Goal: Information Seeking & Learning: Learn about a topic

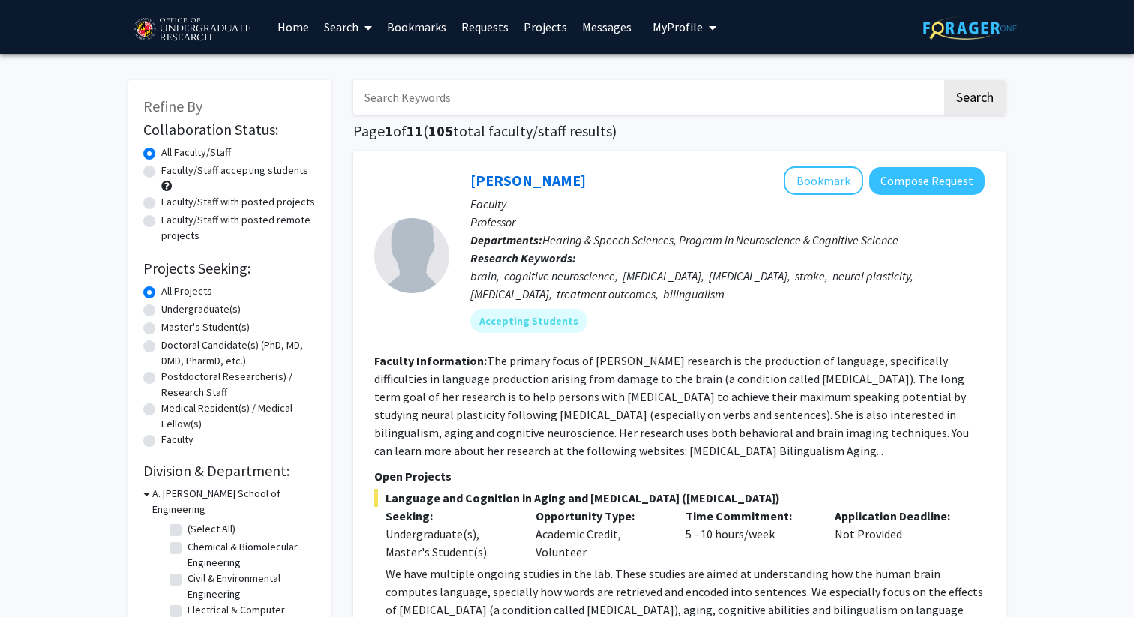
click at [535, 91] on input "Search Keywords" at bounding box center [647, 97] width 589 height 35
type input "o"
click at [945, 80] on button "Search" at bounding box center [976, 97] width 62 height 35
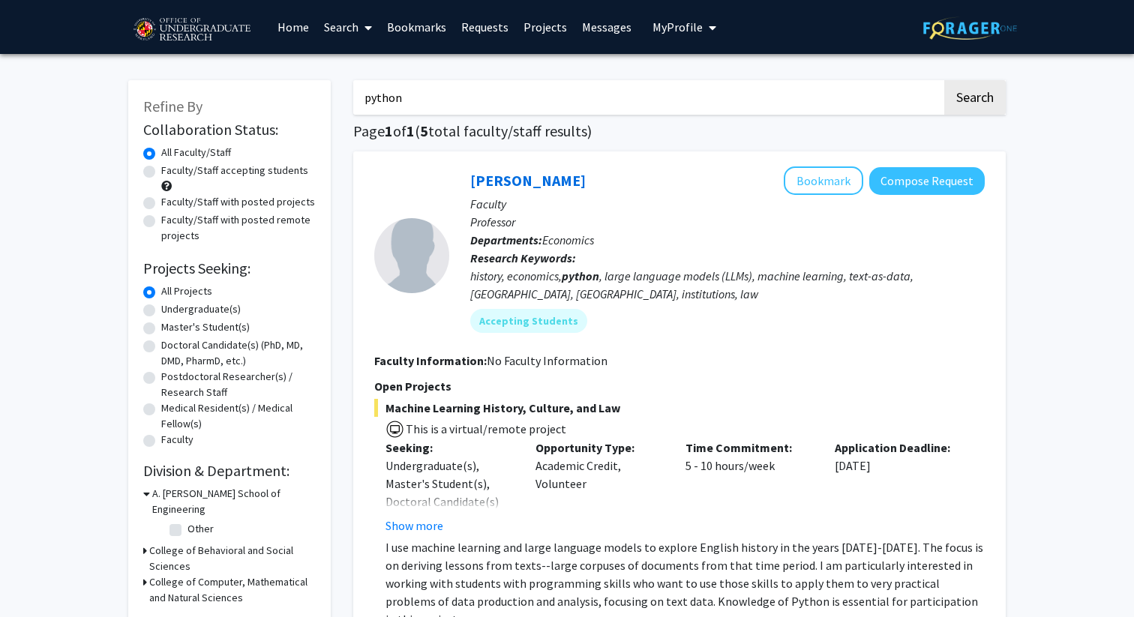
click at [498, 105] on input "python" at bounding box center [647, 97] width 589 height 35
type input "coding"
click at [945, 80] on button "Search" at bounding box center [976, 97] width 62 height 35
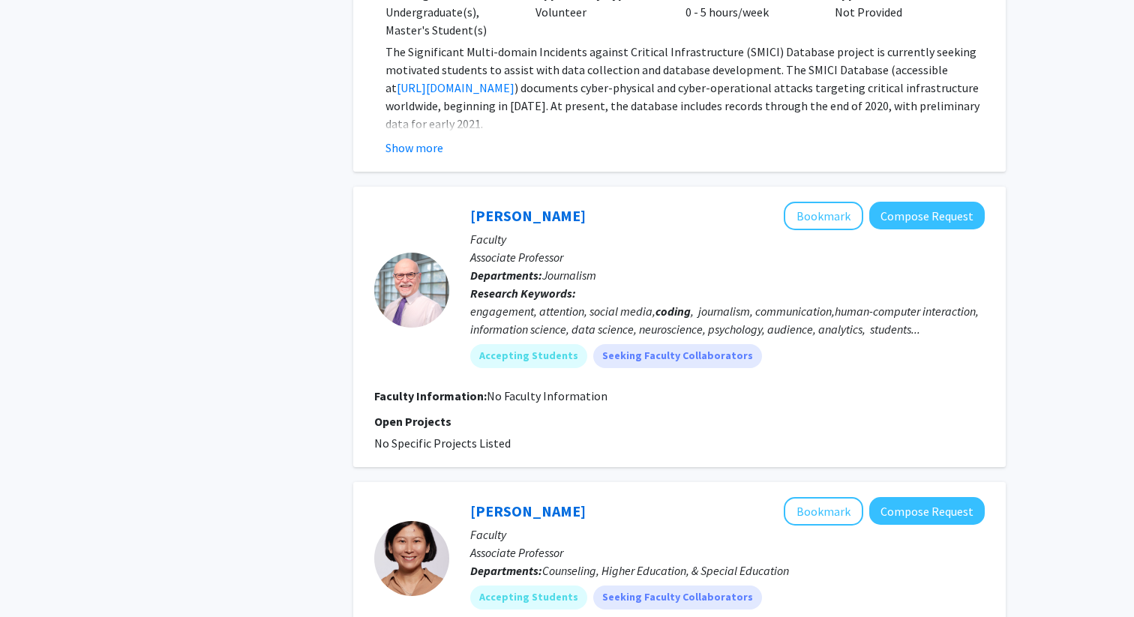
scroll to position [2897, 0]
click at [509, 207] on link "[PERSON_NAME]" at bounding box center [528, 216] width 116 height 19
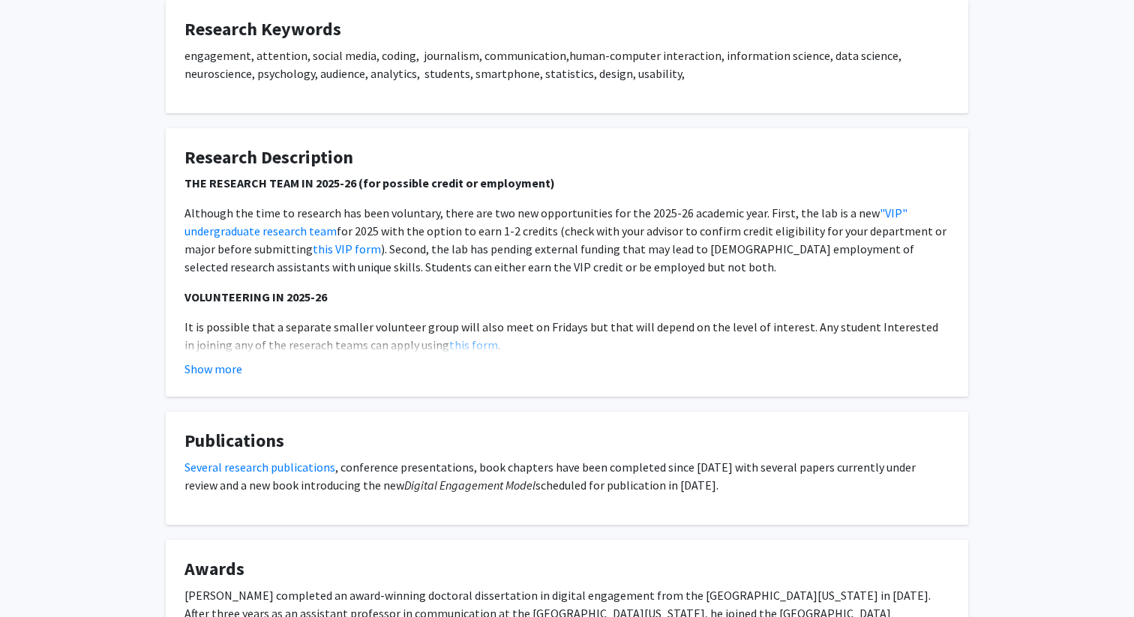
scroll to position [476, 0]
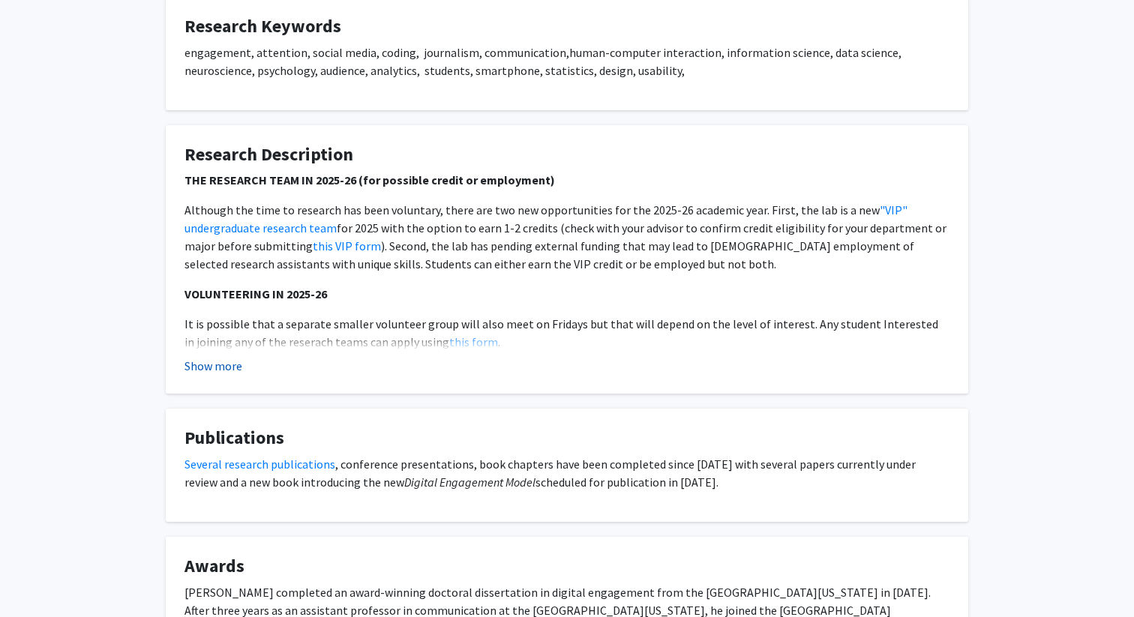
click at [226, 362] on button "Show more" at bounding box center [214, 366] width 58 height 18
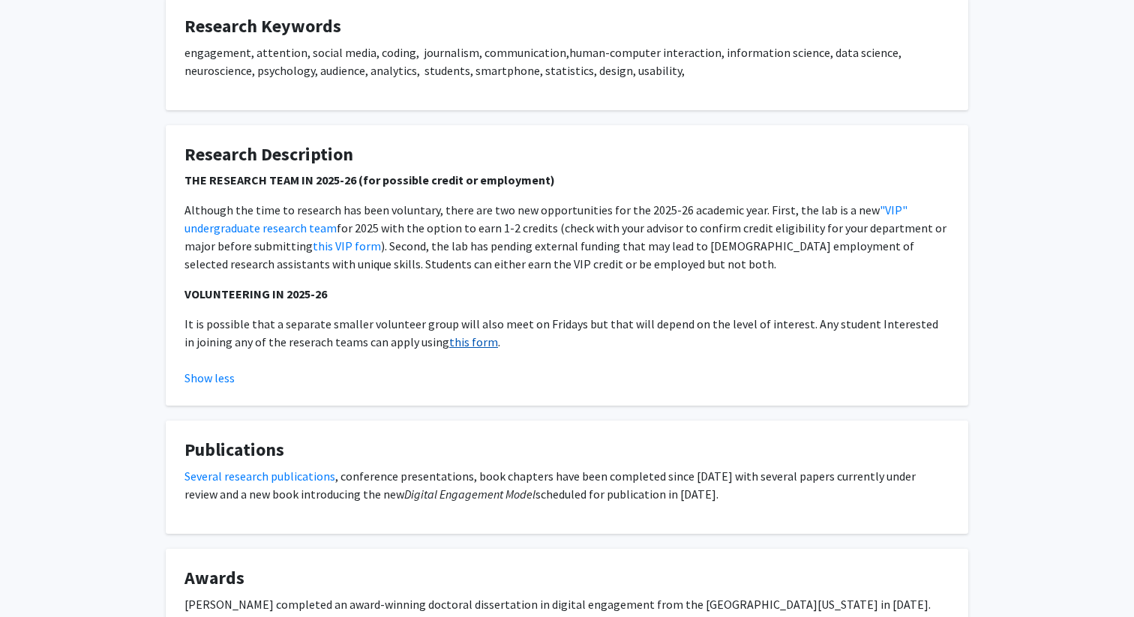
click at [455, 343] on link "this form" at bounding box center [473, 342] width 49 height 15
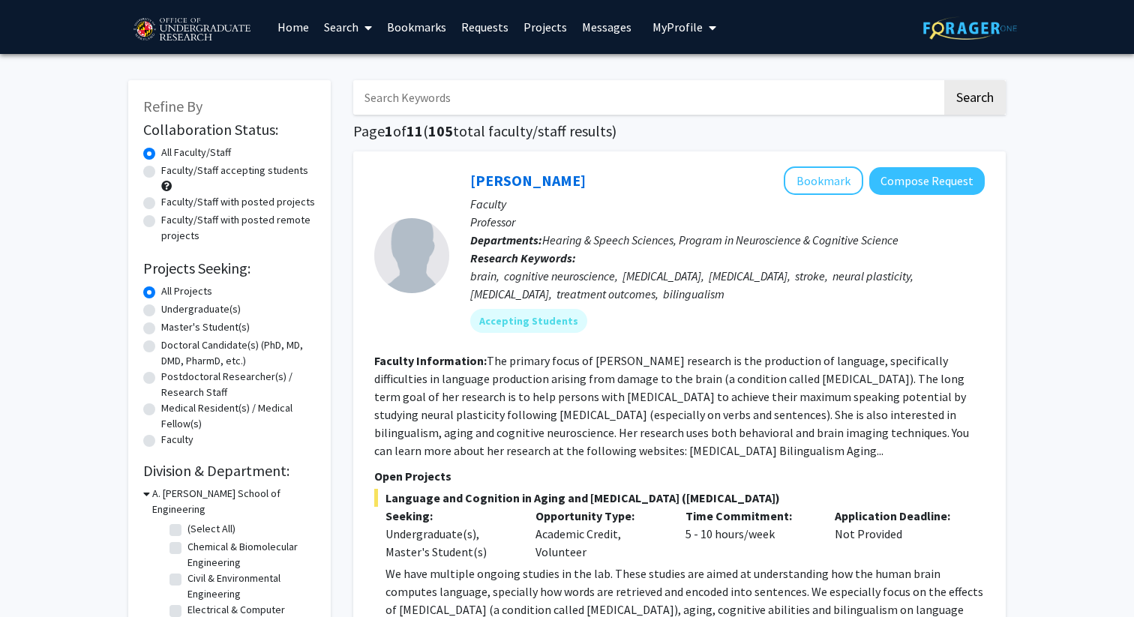
click at [708, 102] on input "Search Keywords" at bounding box center [647, 97] width 589 height 35
type input "coding"
click at [945, 80] on button "Search" at bounding box center [976, 97] width 62 height 35
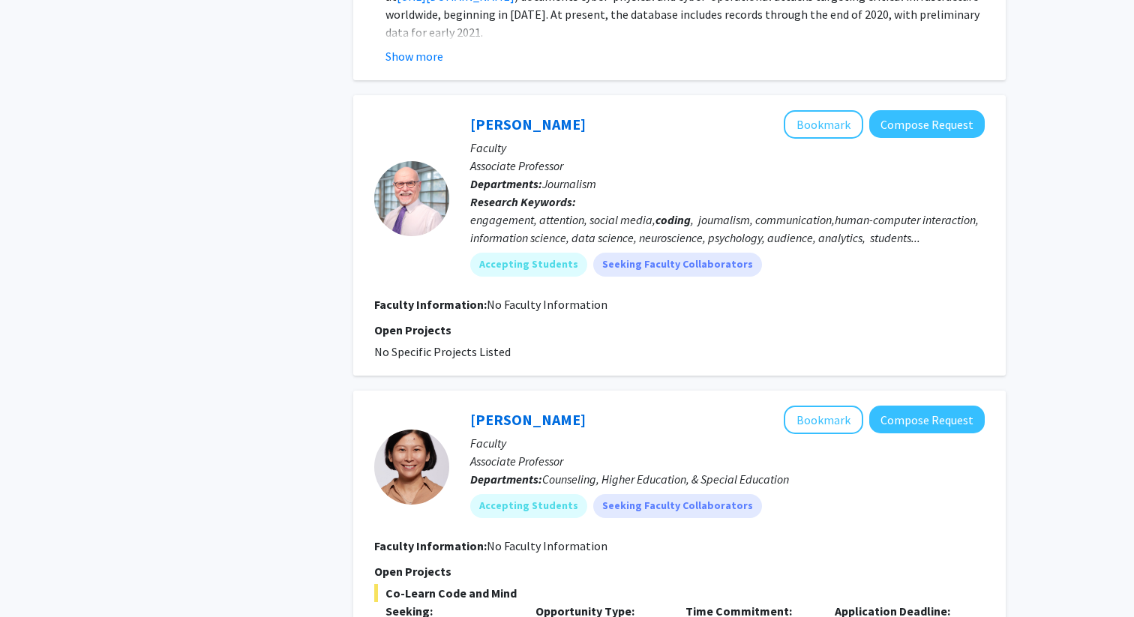
scroll to position [2872, 0]
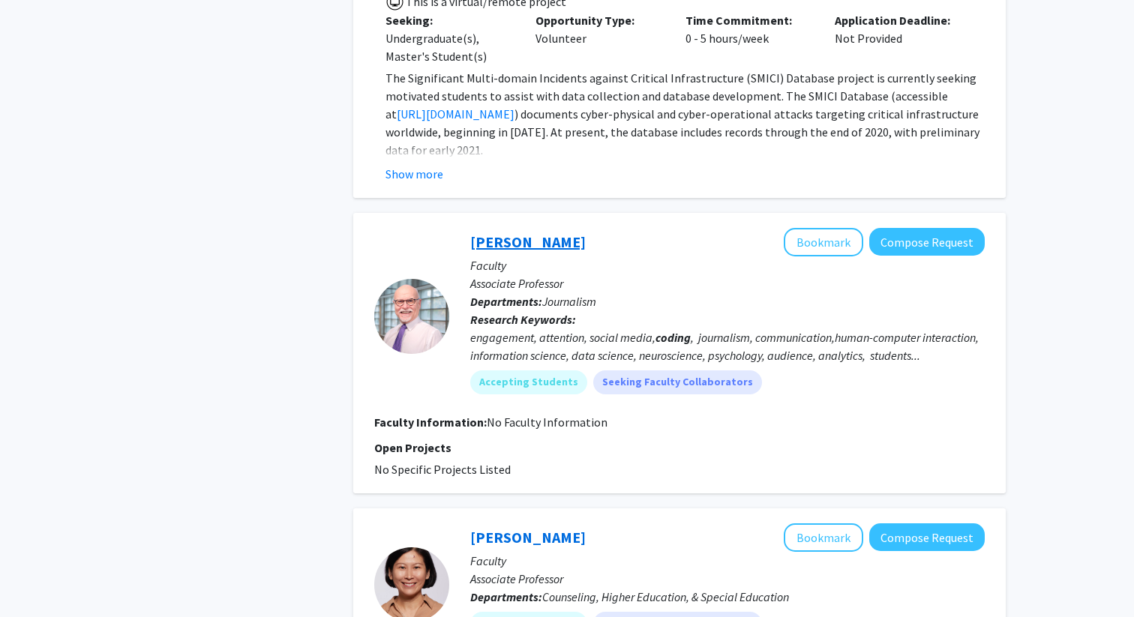
click at [494, 233] on link "[PERSON_NAME]" at bounding box center [528, 242] width 116 height 19
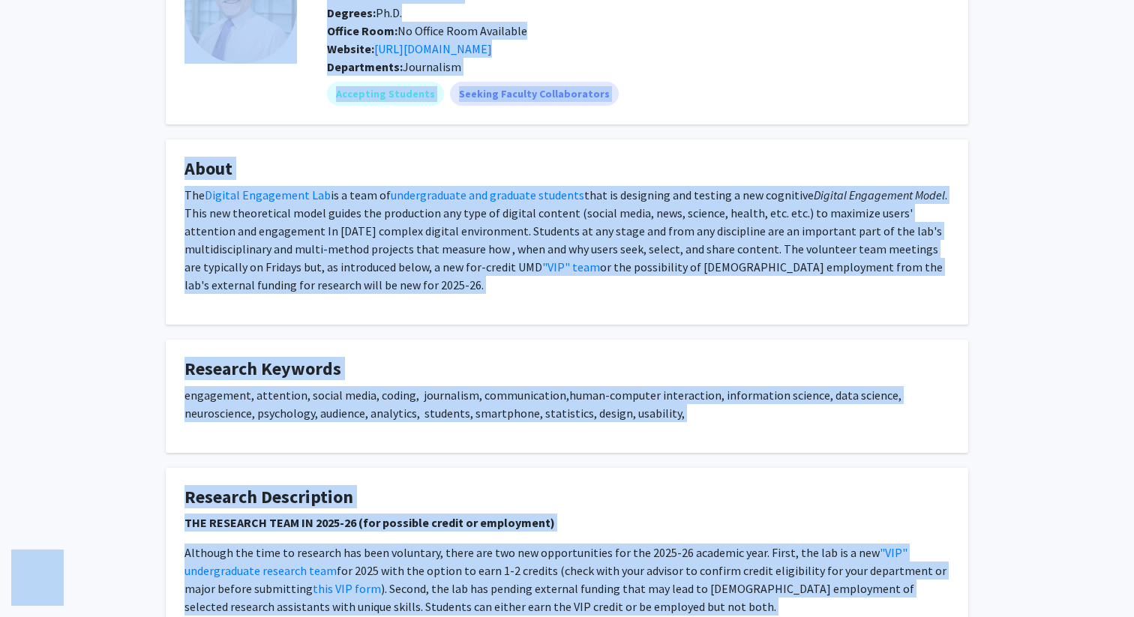
scroll to position [187, 0]
